Goal: Obtain resource: Download file/media

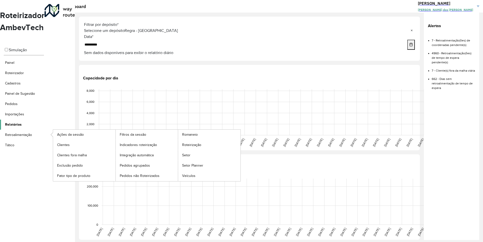
click at [18, 122] on span "Relatórios" at bounding box center [13, 124] width 17 height 5
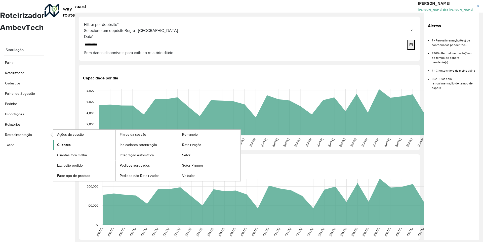
click at [63, 142] on span "Clientes" at bounding box center [64, 144] width 14 height 5
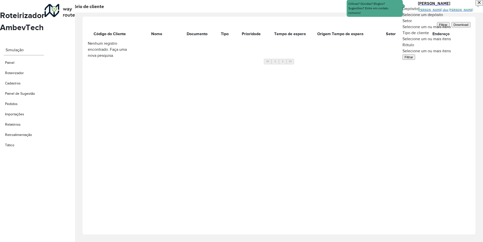
click at [482, 18] on span at bounding box center [483, 15] width 0 height 6
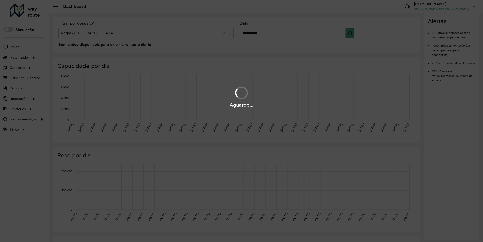
click at [18, 109] on div "Aguarde..." at bounding box center [241, 105] width 483 height 8
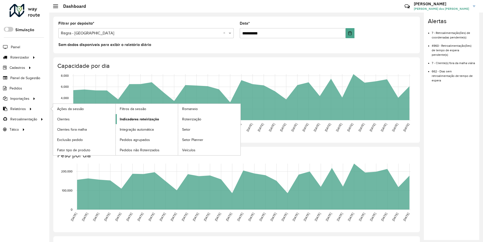
click at [138, 119] on span "Indicadores roteirização" at bounding box center [139, 119] width 39 height 5
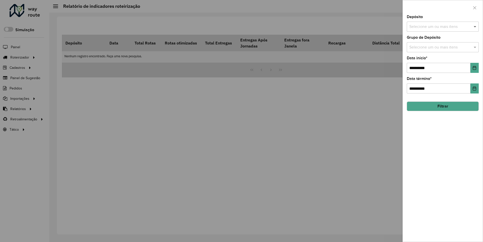
click at [475, 26] on span at bounding box center [475, 27] width 6 height 6
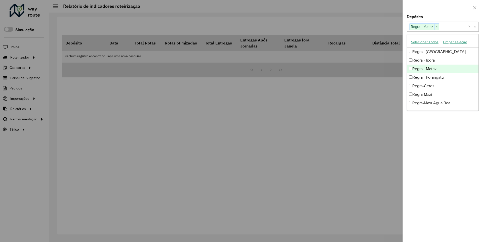
click at [442, 7] on div at bounding box center [442, 7] width 80 height 15
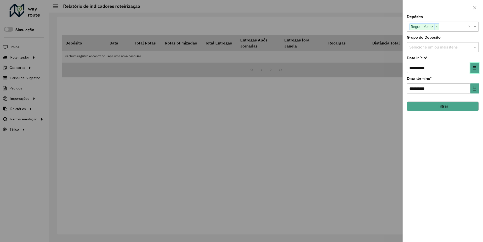
click at [474, 68] on icon "Choose Date" at bounding box center [474, 68] width 3 height 4
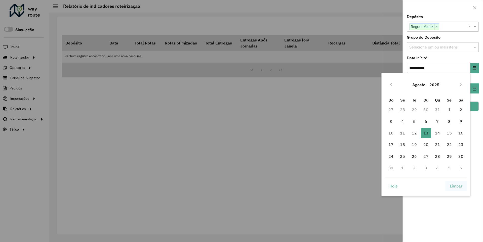
click at [456, 186] on span "Limpar" at bounding box center [455, 186] width 13 height 6
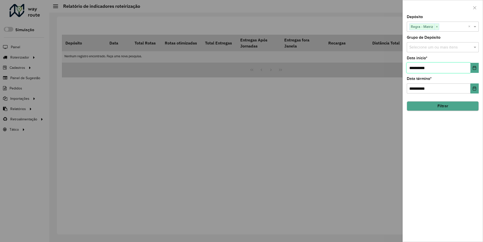
type input "**********"
click at [442, 106] on button "Filtrar" at bounding box center [442, 107] width 72 height 10
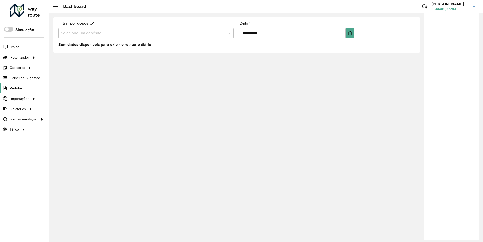
click at [16, 88] on span "Pedidos" at bounding box center [16, 88] width 13 height 5
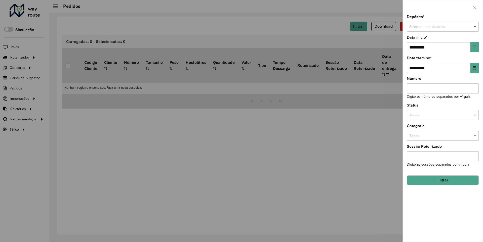
click at [475, 27] on span at bounding box center [475, 27] width 6 height 6
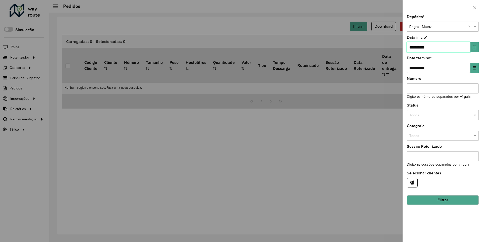
type input "**********"
click at [442, 200] on button "Filtrar" at bounding box center [442, 201] width 72 height 10
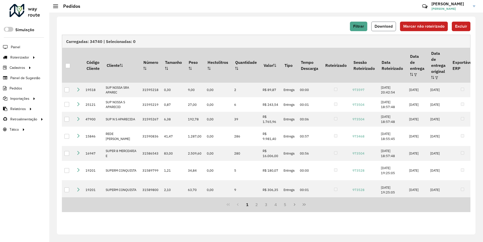
click at [384, 26] on span "Download" at bounding box center [383, 26] width 18 height 4
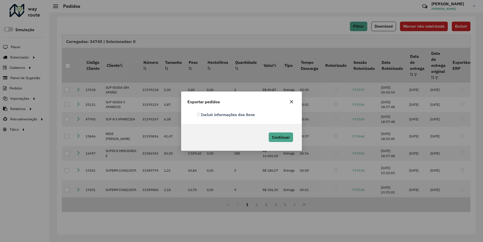
click at [226, 114] on label "Incluir informações dos itens" at bounding box center [226, 115] width 58 height 6
click at [280, 137] on span "Continuar" at bounding box center [281, 137] width 18 height 5
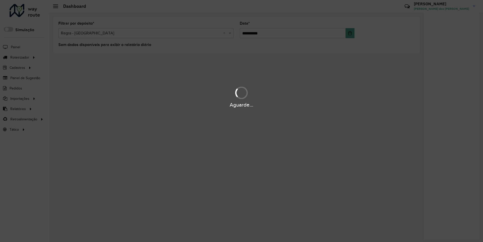
click at [18, 109] on div "Aguarde..." at bounding box center [241, 105] width 483 height 8
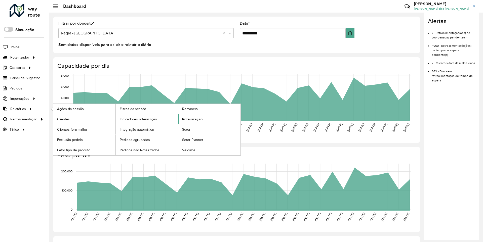
click at [191, 119] on span "Roteirização" at bounding box center [192, 119] width 20 height 5
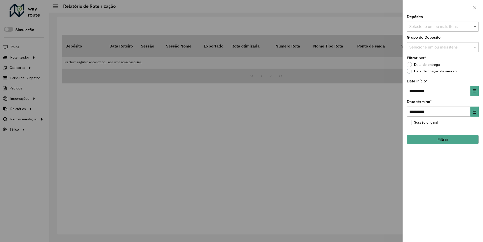
click at [475, 26] on span at bounding box center [475, 27] width 6 height 6
click at [474, 91] on icon "Choose Date" at bounding box center [474, 91] width 3 height 4
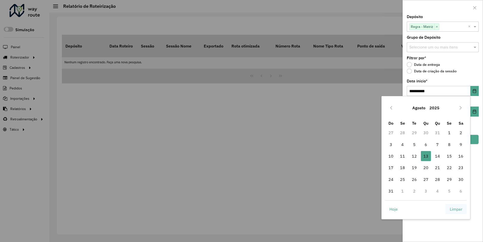
click at [456, 209] on span "Limpar" at bounding box center [455, 209] width 13 height 6
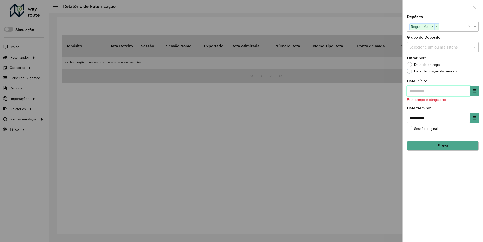
click at [438, 91] on input "text" at bounding box center [438, 91] width 64 height 10
type input "**********"
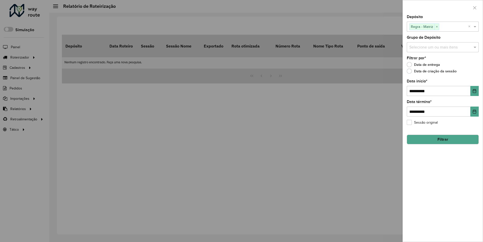
click at [442, 139] on button "Filtrar" at bounding box center [442, 140] width 72 height 10
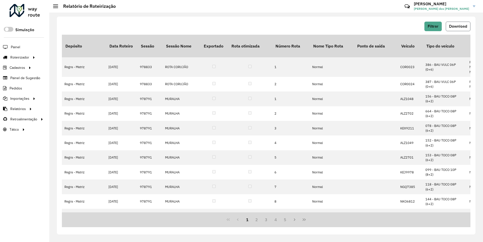
click at [457, 26] on span "Download" at bounding box center [458, 26] width 18 height 4
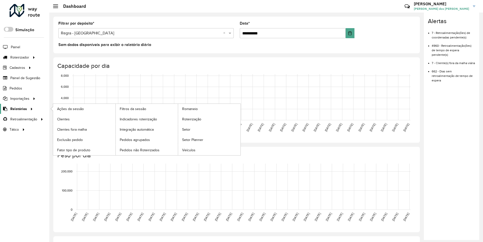
click at [18, 109] on span "Relatórios" at bounding box center [18, 108] width 17 height 5
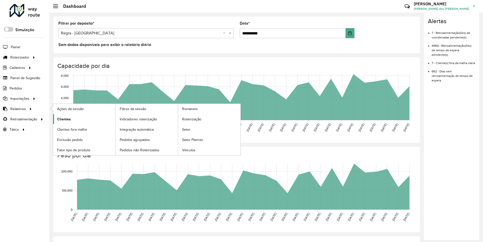
click at [63, 119] on span "Clientes" at bounding box center [64, 119] width 14 height 5
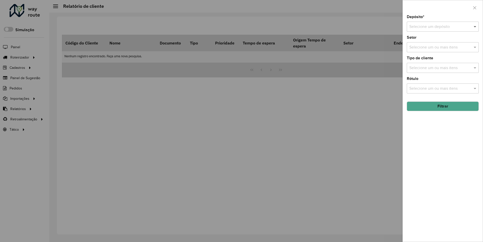
click at [475, 26] on span at bounding box center [475, 27] width 6 height 6
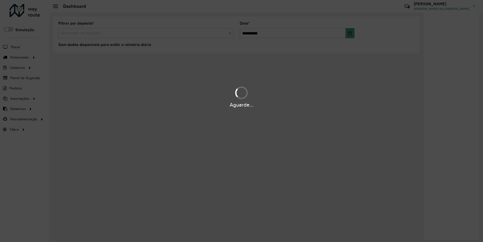
click at [18, 109] on div "Aguarde..." at bounding box center [241, 105] width 483 height 8
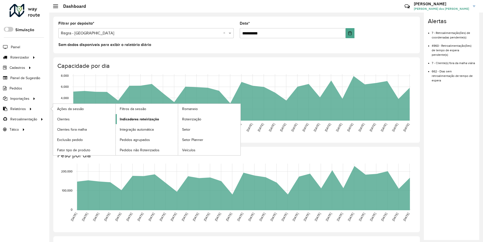
click at [138, 119] on span "Indicadores roteirização" at bounding box center [139, 119] width 39 height 5
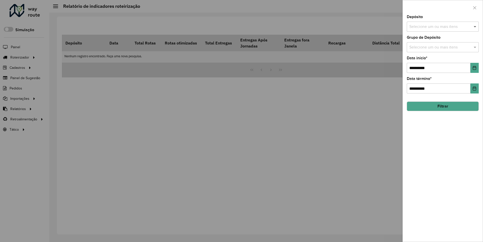
click at [475, 26] on span at bounding box center [475, 27] width 6 height 6
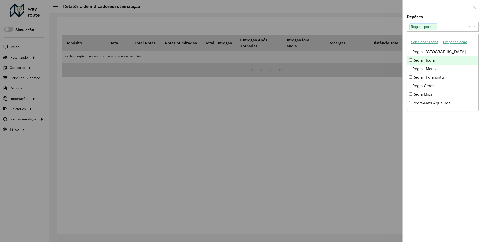
click at [442, 7] on div at bounding box center [442, 7] width 80 height 15
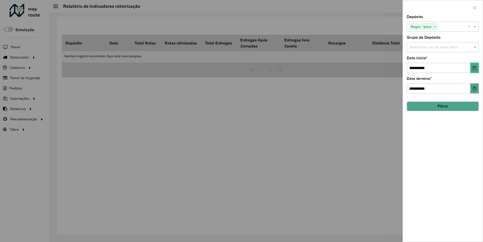
click at [474, 68] on icon "Choose Date" at bounding box center [474, 68] width 3 height 4
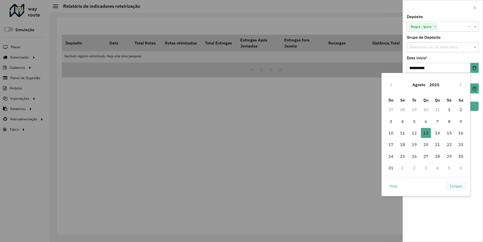
click at [456, 186] on span "Limpar" at bounding box center [455, 186] width 13 height 6
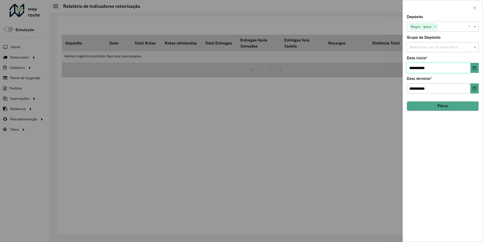
type input "**********"
click at [442, 106] on button "Filtrar" at bounding box center [442, 106] width 72 height 10
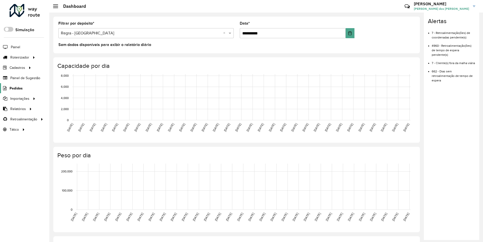
click at [16, 88] on span "Pedidos" at bounding box center [16, 88] width 13 height 5
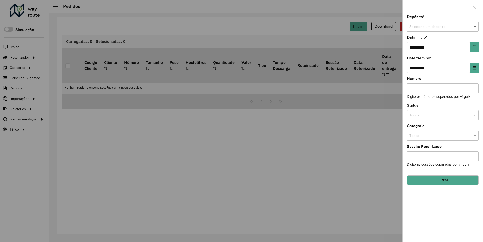
click at [475, 27] on span at bounding box center [475, 27] width 6 height 6
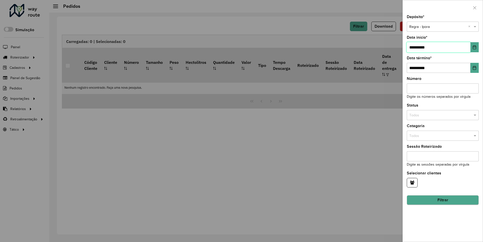
type input "**********"
click at [442, 200] on button "Filtrar" at bounding box center [442, 201] width 72 height 10
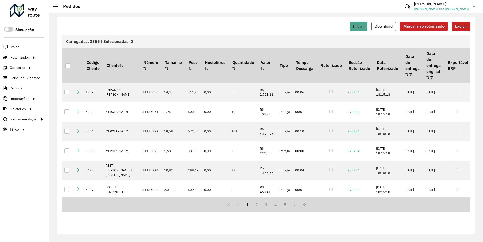
click at [384, 26] on span "Download" at bounding box center [383, 26] width 18 height 4
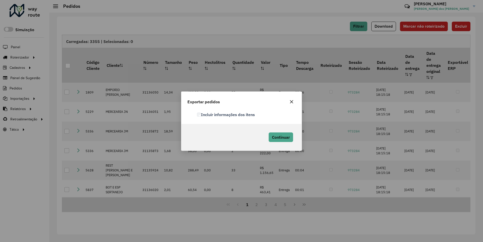
click at [226, 114] on label "Incluir informações dos itens" at bounding box center [226, 115] width 58 height 6
click at [280, 137] on span "Continuar" at bounding box center [281, 137] width 18 height 5
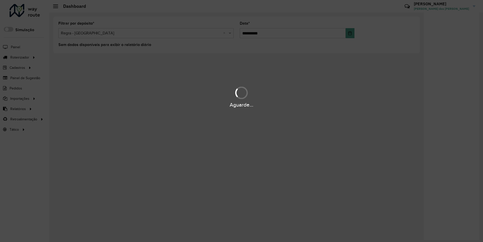
click at [18, 109] on div "Aguarde..." at bounding box center [241, 105] width 483 height 8
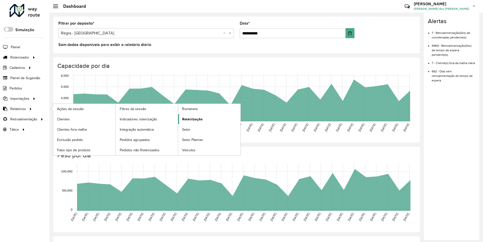
click at [191, 119] on span "Roteirização" at bounding box center [192, 119] width 20 height 5
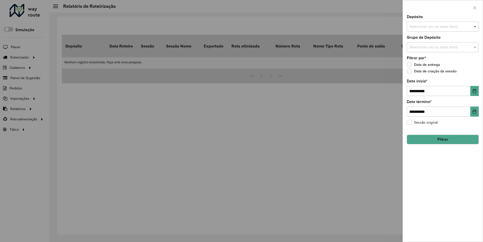
click at [475, 26] on span at bounding box center [475, 27] width 6 height 6
click at [474, 91] on icon "Choose Date" at bounding box center [474, 91] width 3 height 4
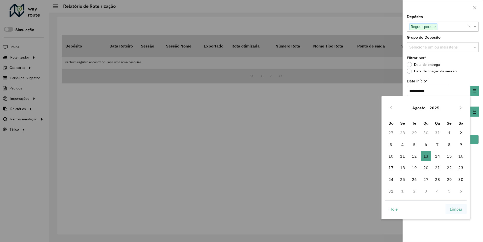
click at [456, 209] on span "Limpar" at bounding box center [455, 209] width 13 height 6
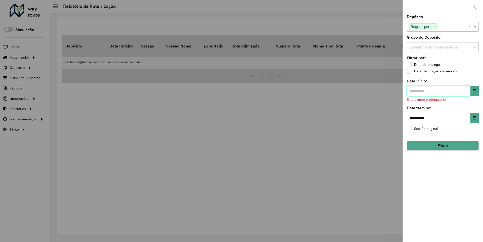
click at [438, 91] on input "text" at bounding box center [438, 91] width 64 height 10
type input "**********"
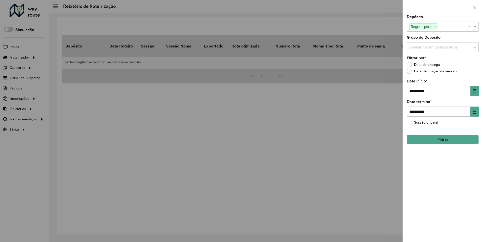
click at [442, 139] on button "Filtrar" at bounding box center [442, 140] width 72 height 10
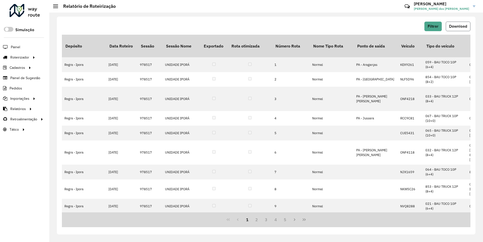
click at [457, 26] on span "Download" at bounding box center [458, 26] width 18 height 4
